Goal: Task Accomplishment & Management: Complete application form

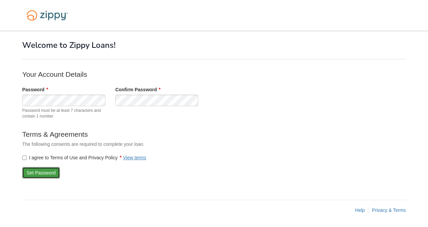
click at [32, 174] on button "Set Password" at bounding box center [41, 172] width 38 height 11
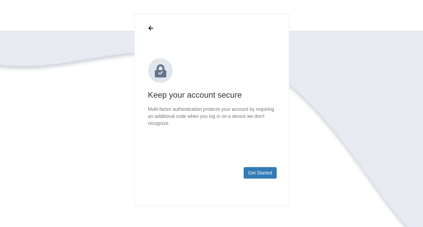
scroll to position [42, 0]
click at [256, 170] on button "Get Started" at bounding box center [260, 172] width 33 height 11
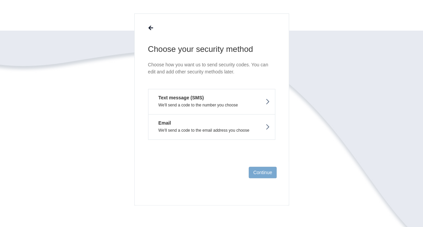
click at [196, 125] on button "Email We'll send a code to the email address you choose" at bounding box center [211, 127] width 127 height 26
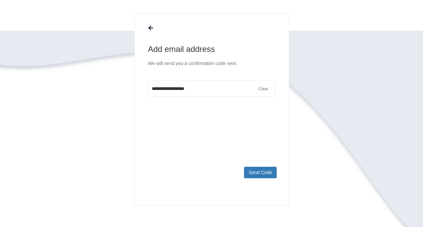
type input "**********"
click at [254, 171] on button "Send Code" at bounding box center [260, 172] width 32 height 11
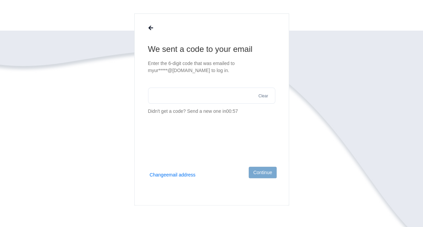
click at [194, 101] on input "text" at bounding box center [211, 95] width 127 height 16
type input "******"
click at [257, 170] on button "Continue" at bounding box center [263, 172] width 28 height 11
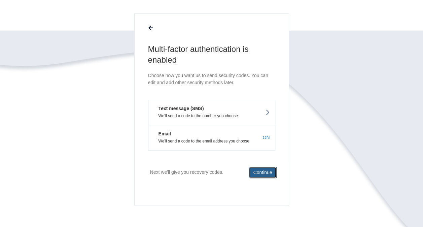
click at [256, 170] on button "Continue" at bounding box center [263, 172] width 28 height 11
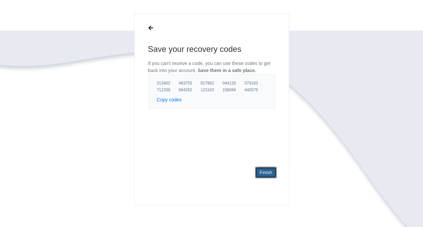
click at [267, 170] on link "Finish" at bounding box center [265, 172] width 21 height 11
